Goal: Transaction & Acquisition: Purchase product/service

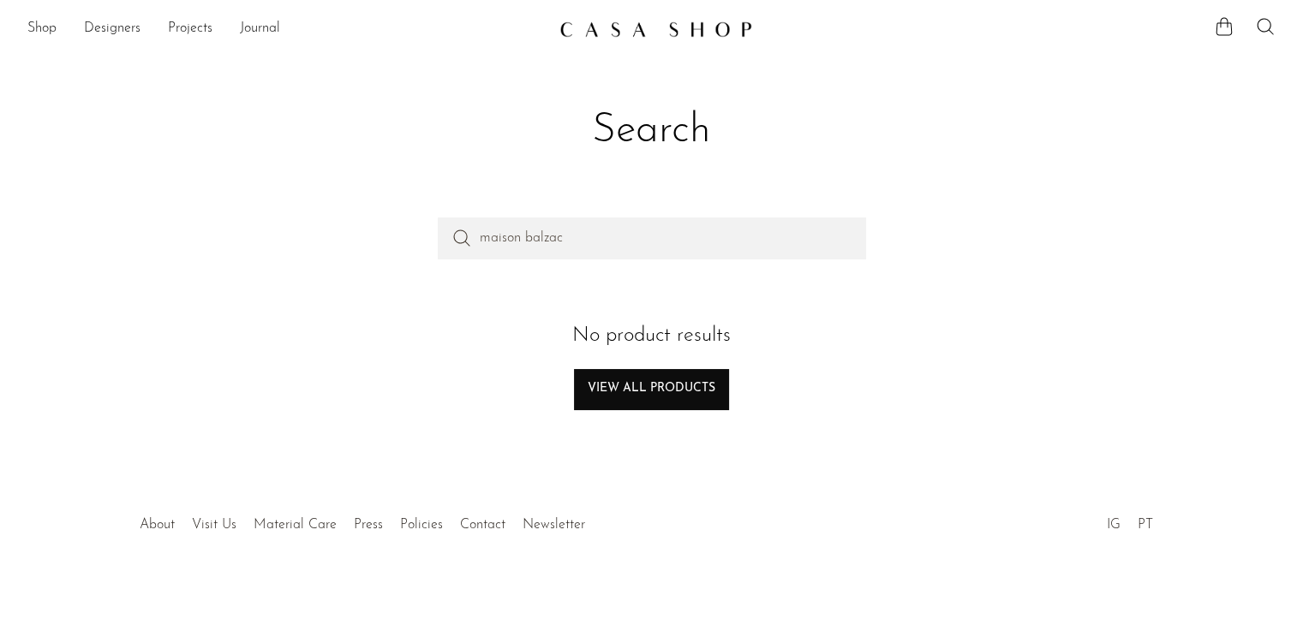
click at [618, 388] on link "View all products" at bounding box center [651, 389] width 155 height 41
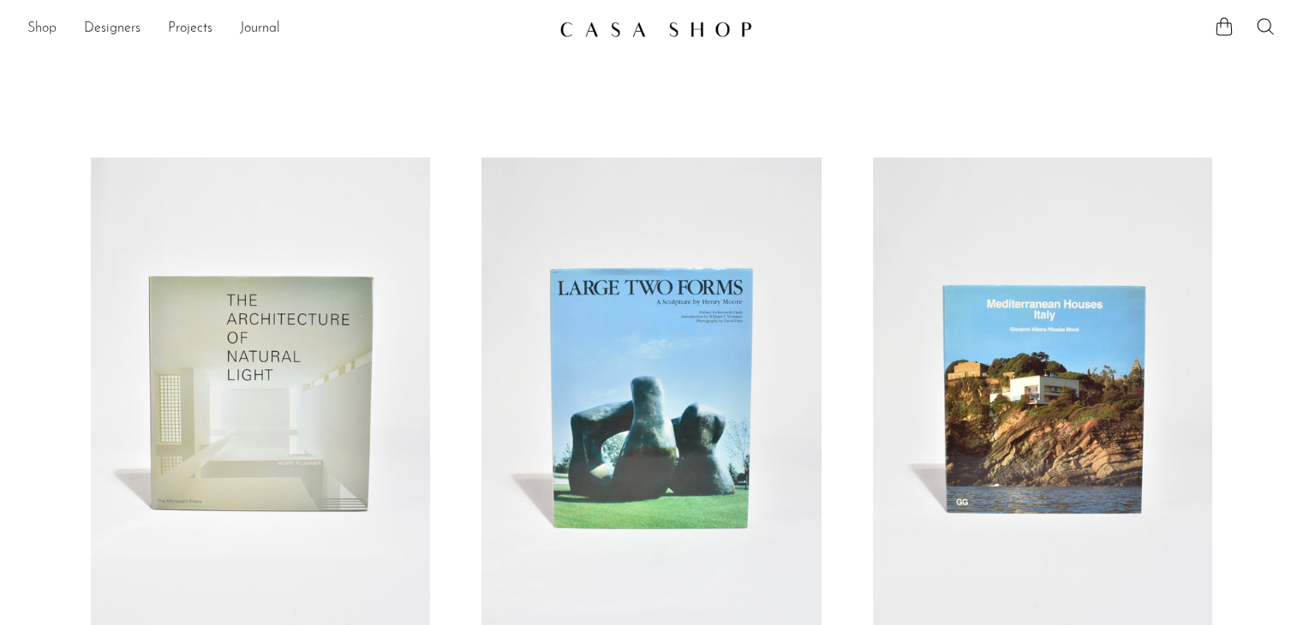
click at [48, 33] on link "Shop" at bounding box center [41, 29] width 29 height 22
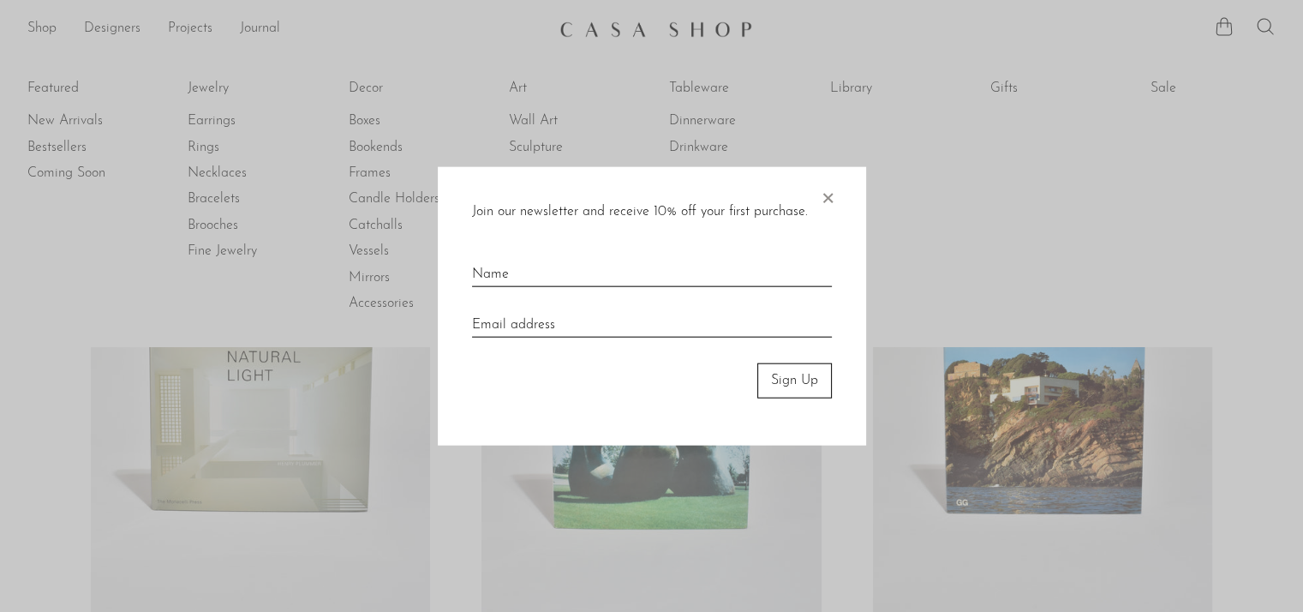
click at [828, 200] on span "×" at bounding box center [827, 194] width 17 height 55
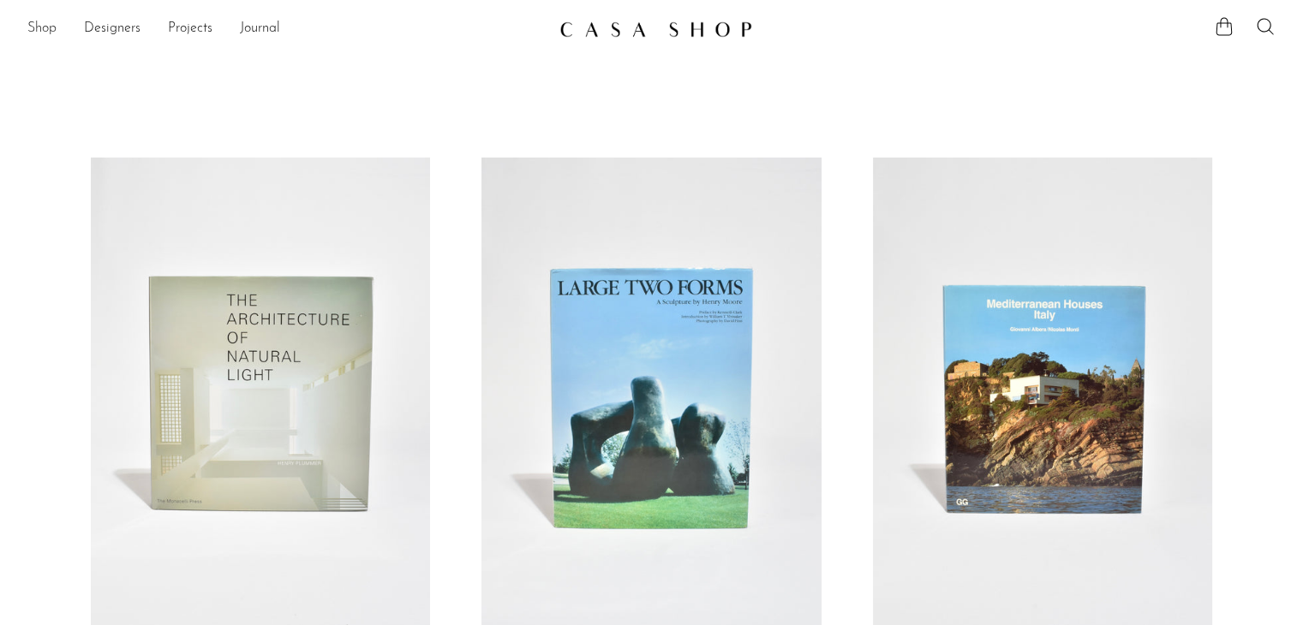
click at [34, 33] on link "Shop" at bounding box center [41, 29] width 29 height 22
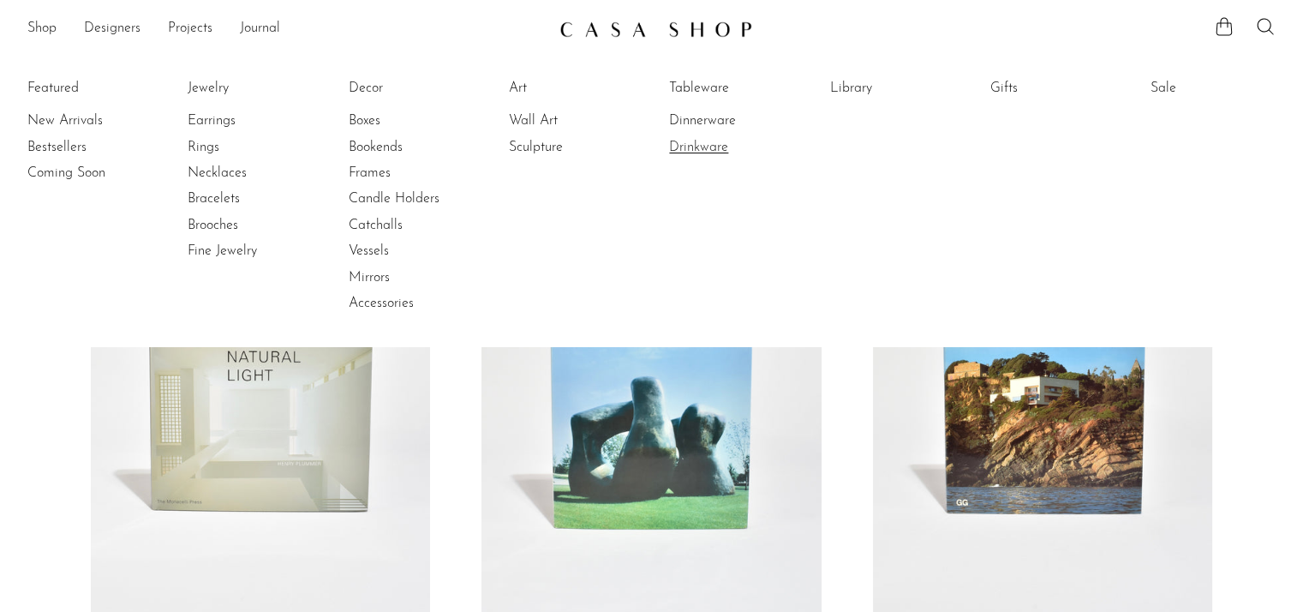
click at [689, 150] on link "Drinkware" at bounding box center [733, 147] width 128 height 19
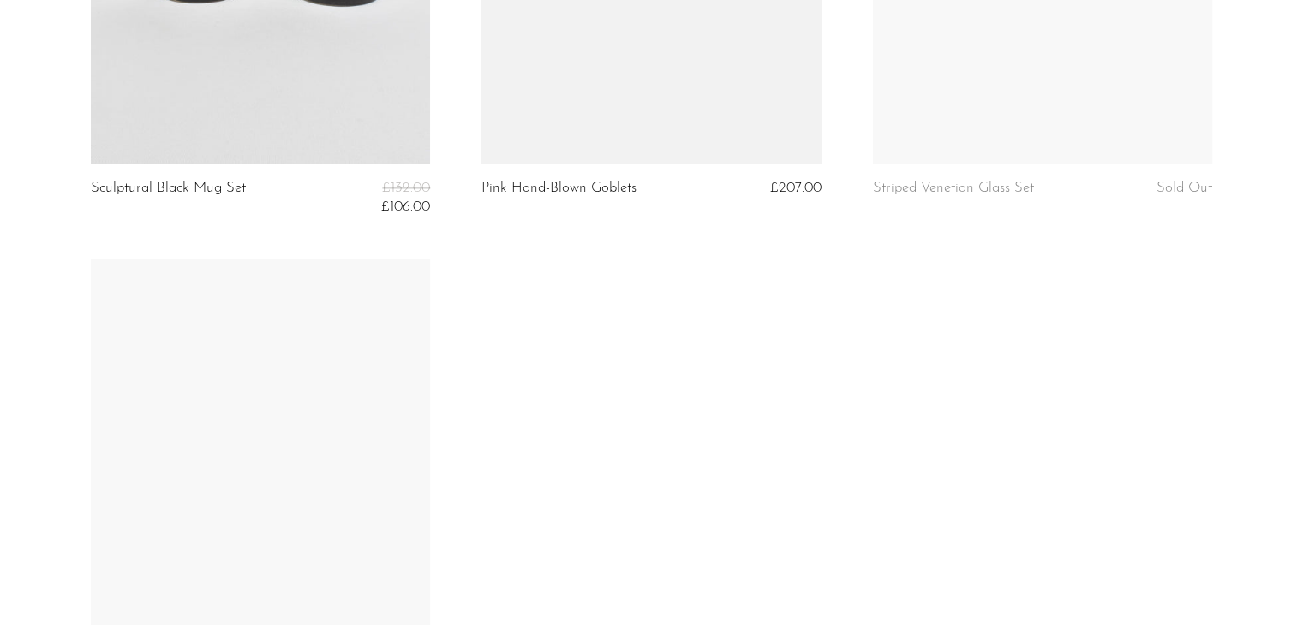
scroll to position [2313, 0]
